Goal: Find specific page/section: Find specific page/section

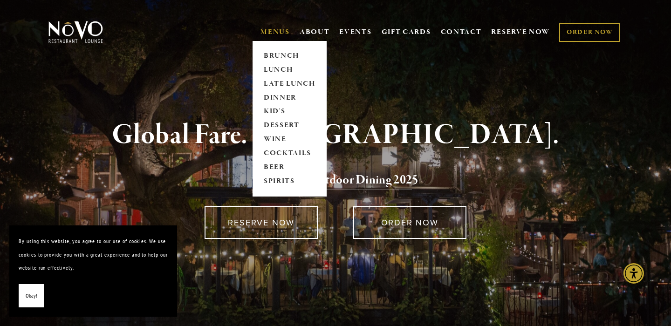
click at [268, 29] on link "MENUS" at bounding box center [275, 31] width 29 height 9
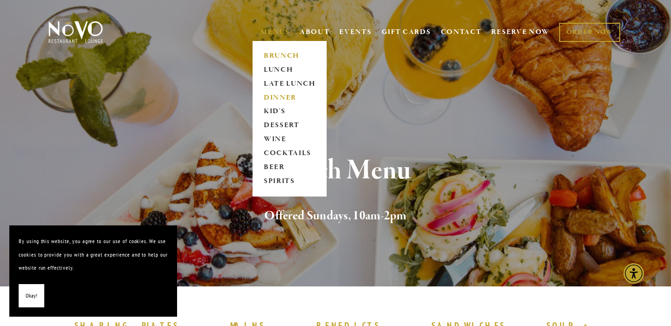
click at [275, 97] on link "DINNER" at bounding box center [290, 98] width 58 height 14
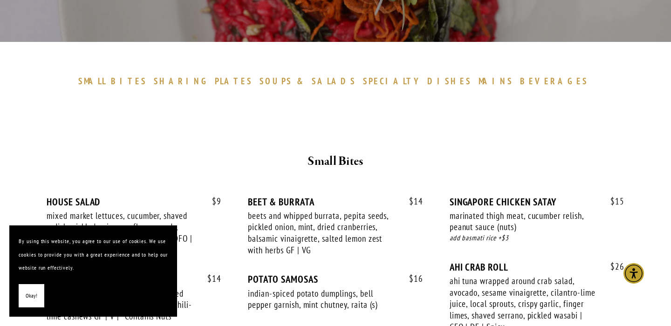
scroll to position [242, 0]
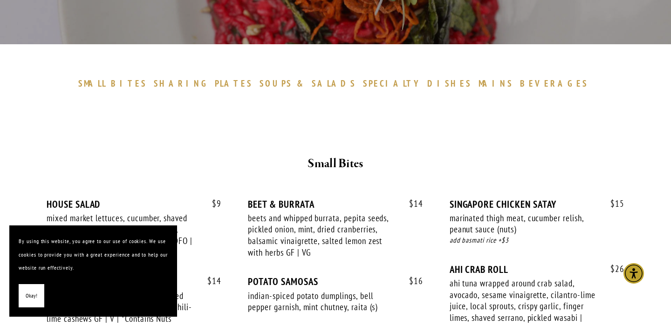
click at [479, 83] on span "MAINS" at bounding box center [496, 83] width 35 height 11
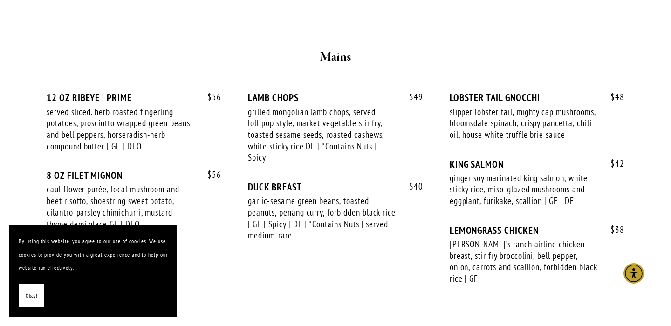
scroll to position [1460, 0]
